Goal: Information Seeking & Learning: Learn about a topic

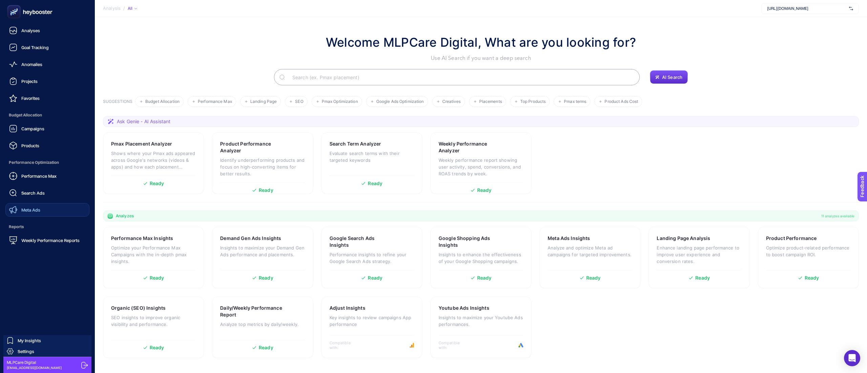
click at [40, 205] on link "Meta Ads" at bounding box center [47, 210] width 84 height 14
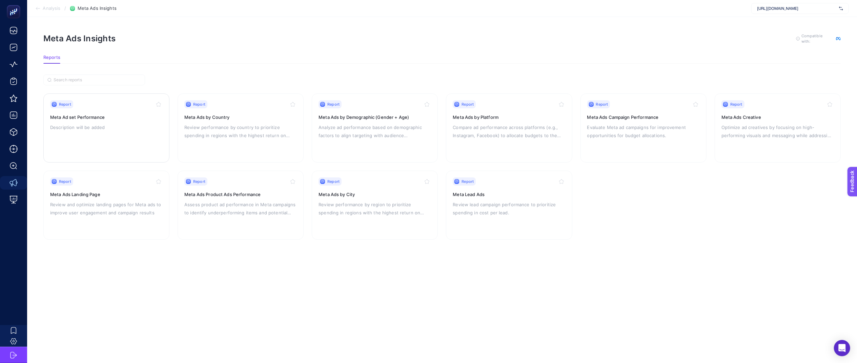
click at [122, 128] on p "Description will be added" at bounding box center [106, 127] width 112 height 8
click at [626, 117] on h3 "Meta Ads Campaign Performance" at bounding box center [643, 117] width 112 height 7
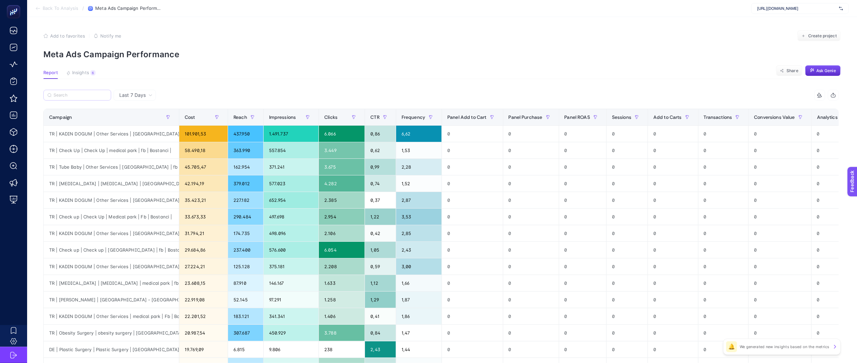
click at [90, 100] on label at bounding box center [77, 95] width 68 height 11
click at [90, 98] on input "Search" at bounding box center [81, 95] width 54 height 5
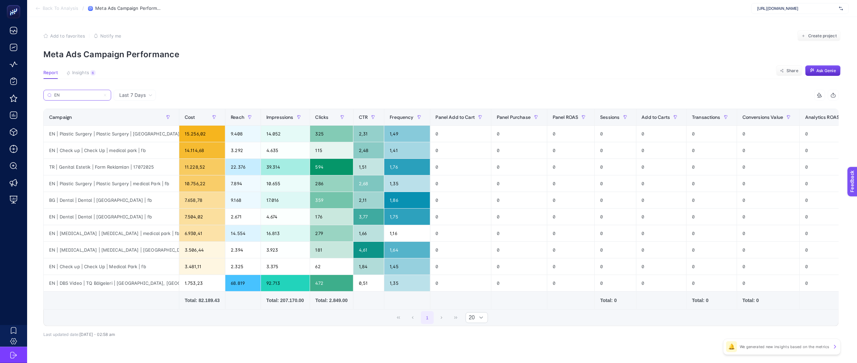
scroll to position [22, 0]
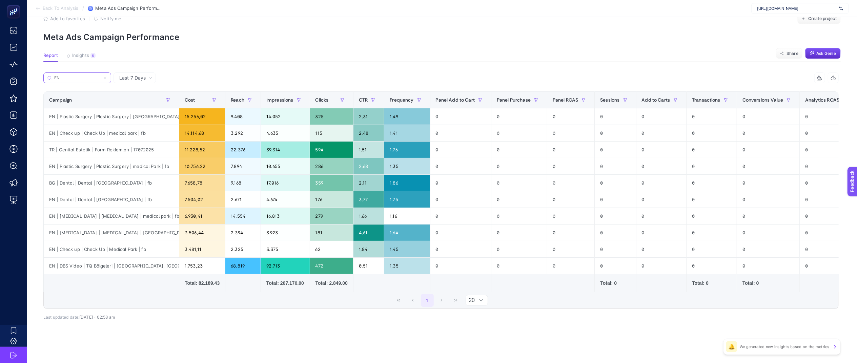
type input "EN"
click at [483, 299] on icon at bounding box center [481, 300] width 4 height 4
click at [540, 333] on div "Last 7 Days EN 15 items selected Campaign Cost Reach Impressions Clicks CTR Fre…" at bounding box center [441, 210] width 806 height 277
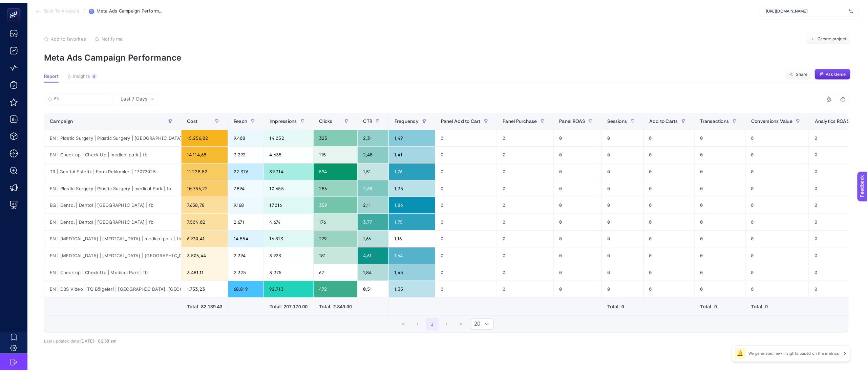
scroll to position [0, 0]
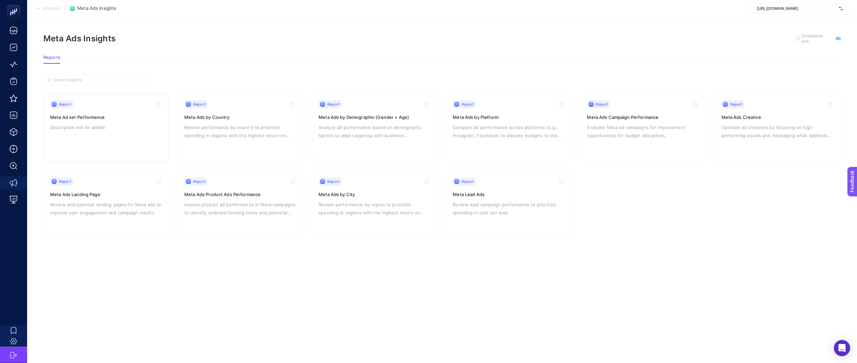
click at [97, 134] on div "Report Meta Ad set Performance Description will be added" at bounding box center [106, 128] width 112 height 56
click at [265, 215] on p "Assess product ad performance in Meta campaigns to identify underperforming ite…" at bounding box center [240, 209] width 112 height 16
click at [607, 134] on p "Evaluate Meta ad campaigns for improvement opportunities for budget allocations." at bounding box center [643, 131] width 112 height 16
